Goal: Task Accomplishment & Management: Use online tool/utility

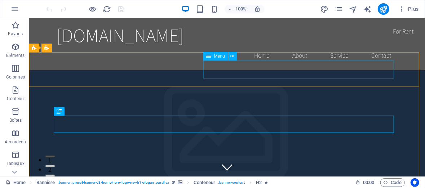
click at [215, 57] on span "Menu" at bounding box center [219, 56] width 11 height 4
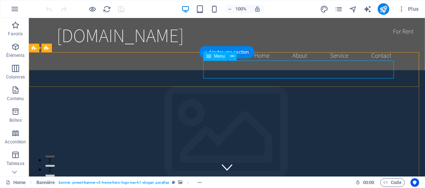
select select
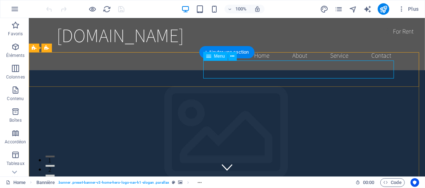
select select
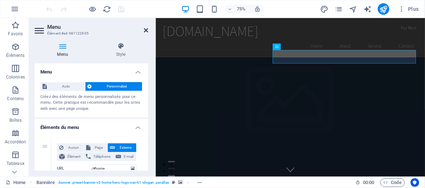
drag, startPoint x: 146, startPoint y: 31, endPoint x: 119, endPoint y: 17, distance: 30.8
click at [146, 31] on icon at bounding box center [146, 30] width 4 height 6
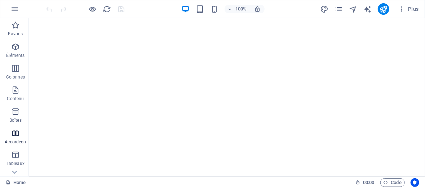
click at [12, 133] on icon "button" at bounding box center [15, 133] width 9 height 9
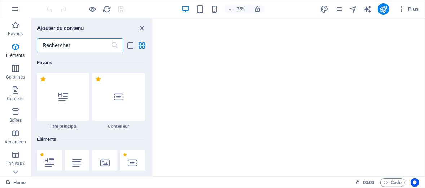
scroll to position [2300, 0]
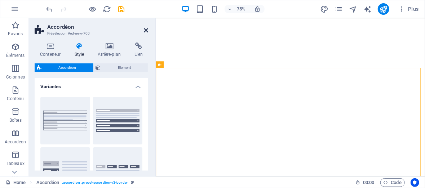
click at [145, 31] on icon at bounding box center [146, 30] width 4 height 6
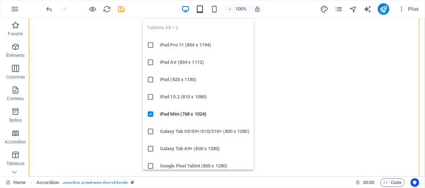
click at [196, 10] on icon "button" at bounding box center [200, 9] width 8 height 8
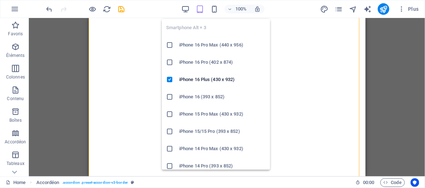
drag, startPoint x: 216, startPoint y: 8, endPoint x: 209, endPoint y: 16, distance: 10.7
click at [216, 8] on icon "button" at bounding box center [214, 9] width 8 height 8
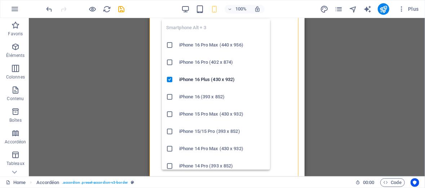
click at [183, 96] on h6 "iPhone 16 (393 x 852)" at bounding box center [222, 97] width 86 height 9
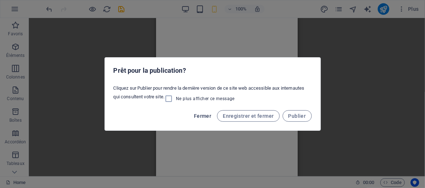
click at [198, 115] on button "Fermer" at bounding box center [202, 116] width 23 height 12
